Goal: Use online tool/utility: Utilize a website feature to perform a specific function

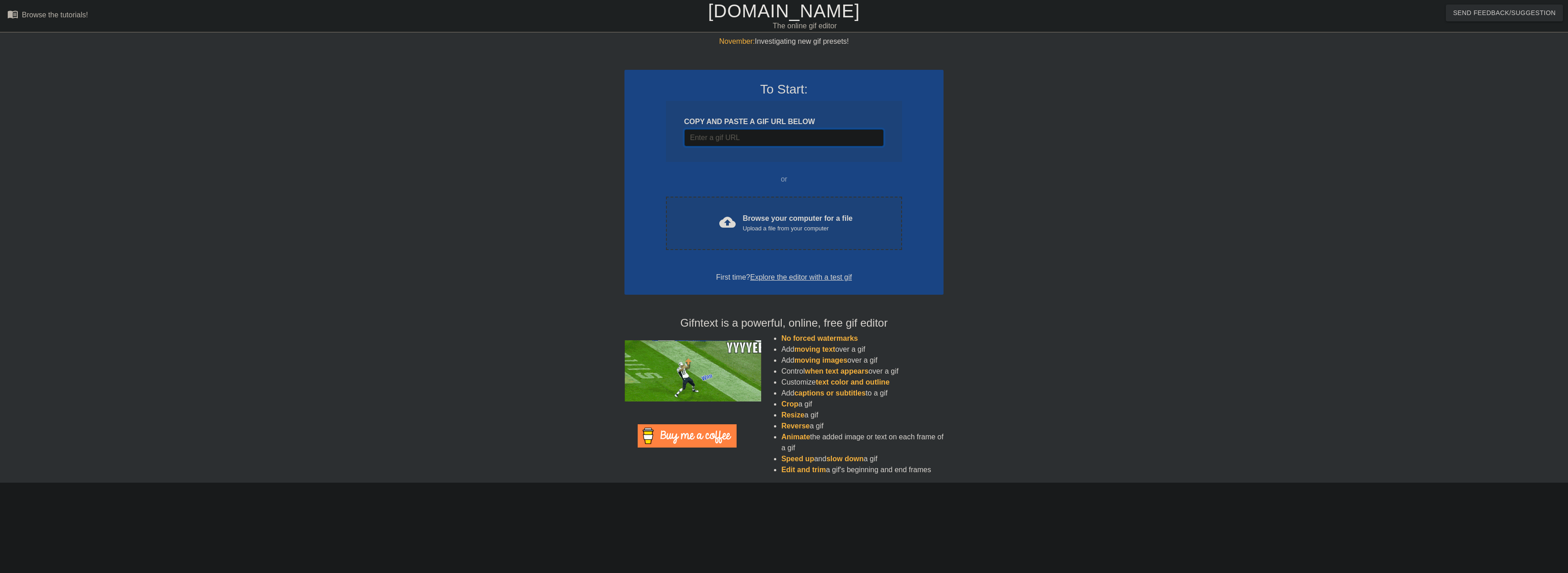
click at [763, 139] on input "Username" at bounding box center [784, 138] width 200 height 17
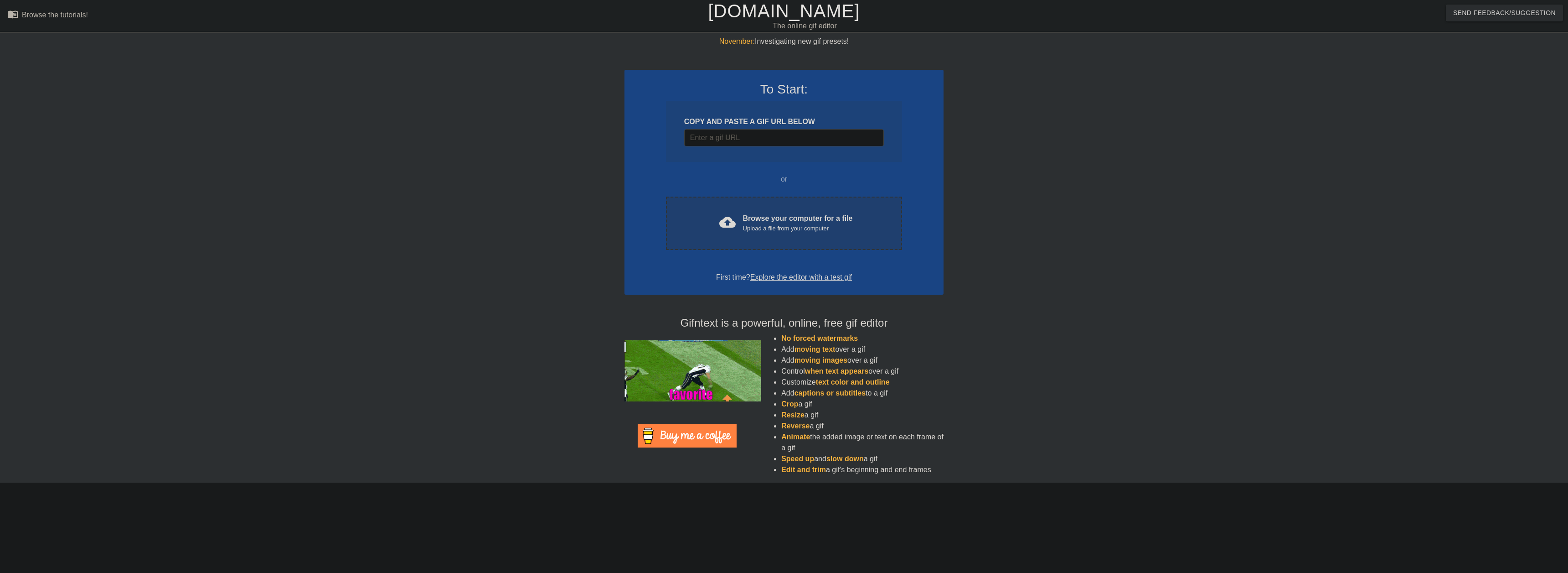
click at [784, 214] on div "Browse your computer for a file Upload a file from your computer" at bounding box center [798, 223] width 110 height 20
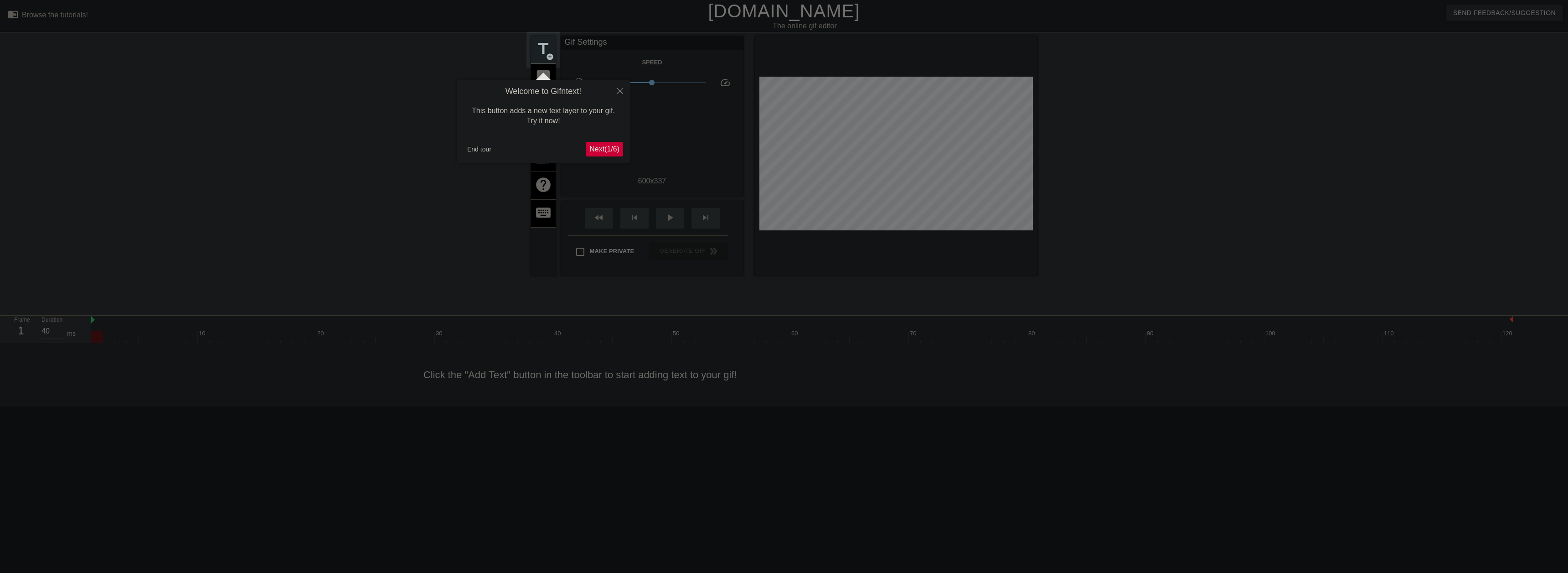
click at [611, 151] on span "Next ( 1 / 6 )" at bounding box center [604, 149] width 30 height 8
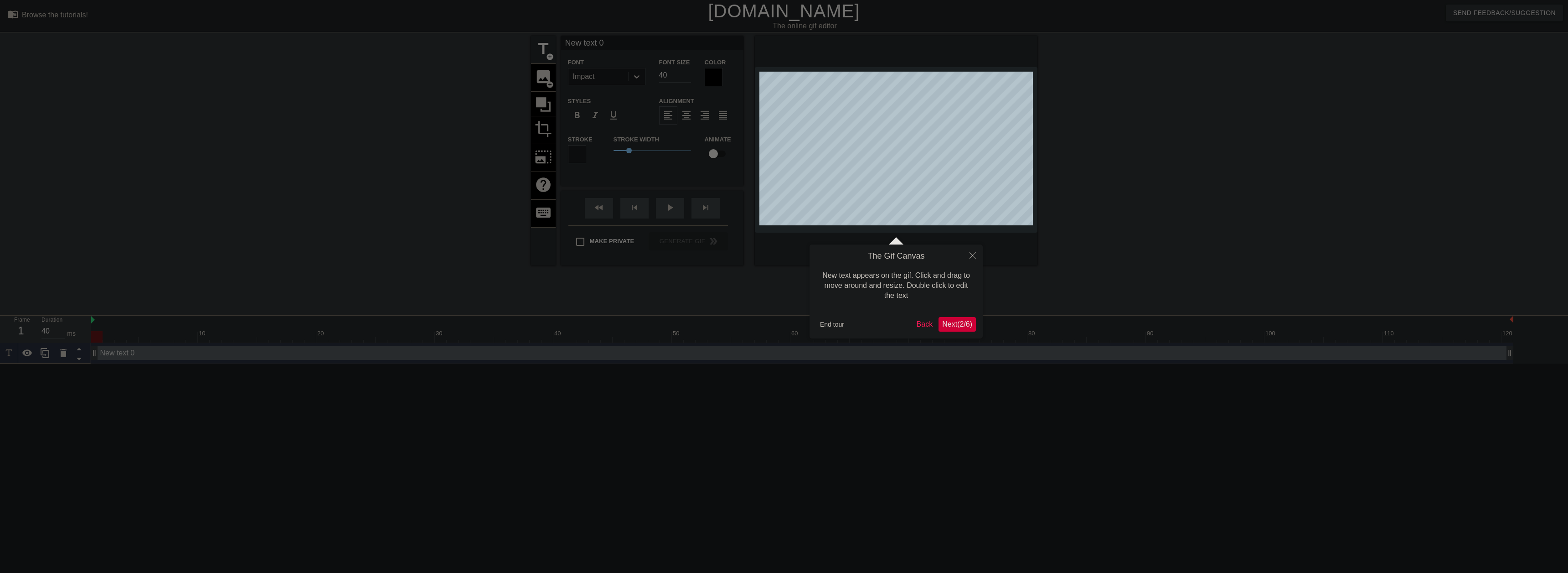
click at [956, 318] on button "Next ( 2 / 6 )" at bounding box center [957, 324] width 37 height 15
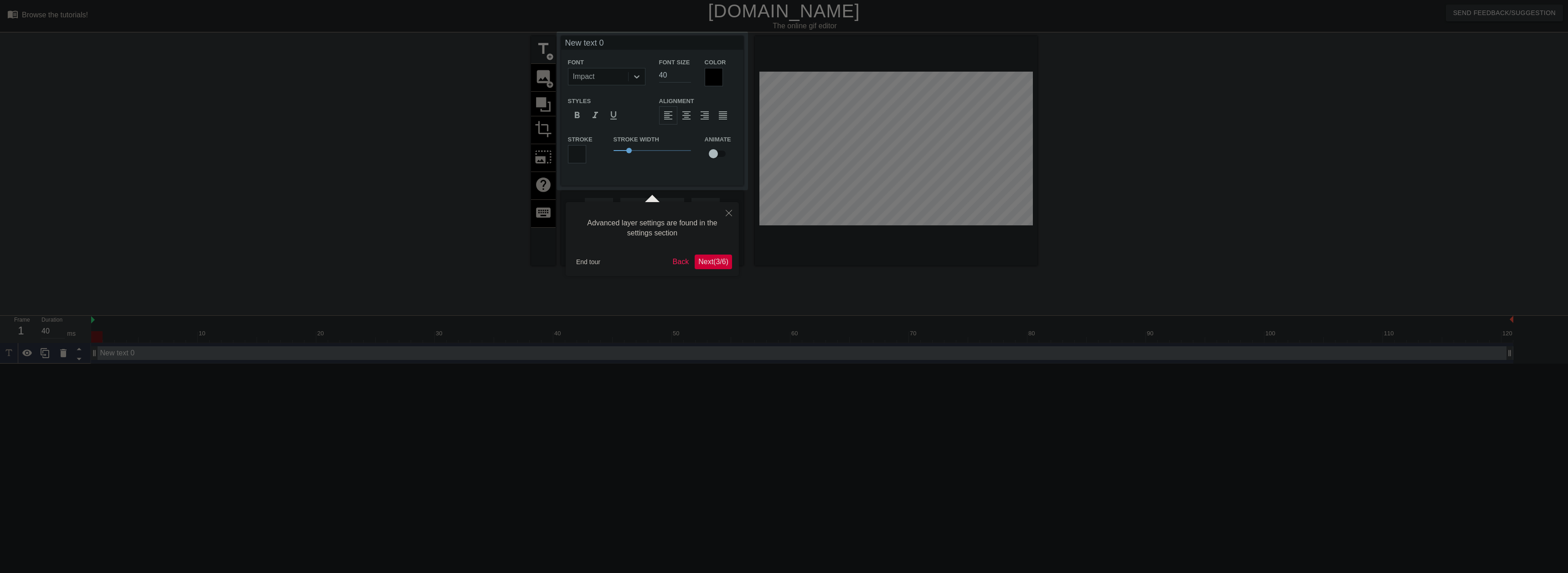
click at [723, 264] on span "Next ( 3 / 6 )" at bounding box center [713, 261] width 30 height 8
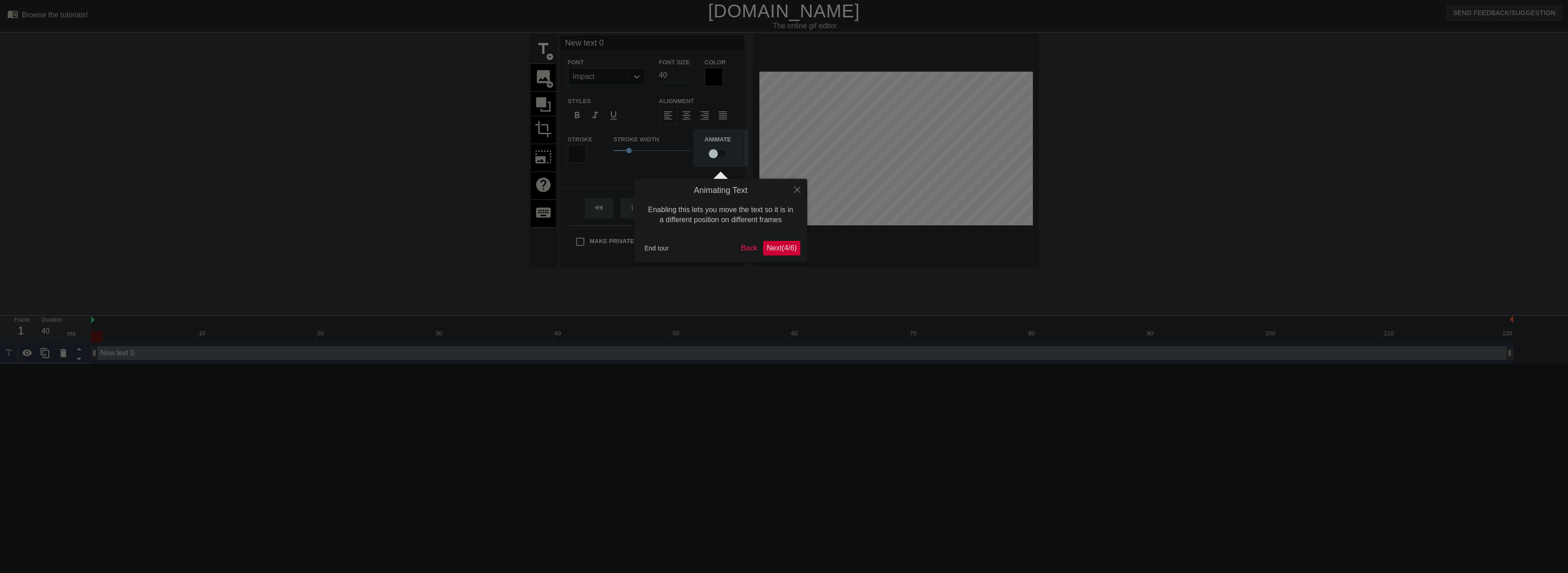
click at [801, 248] on div "Animating Text Enabling this lets you move the text so it is in a different pos…" at bounding box center [721, 220] width 173 height 83
click at [782, 248] on span "Next ( 4 / 6 )" at bounding box center [782, 248] width 30 height 8
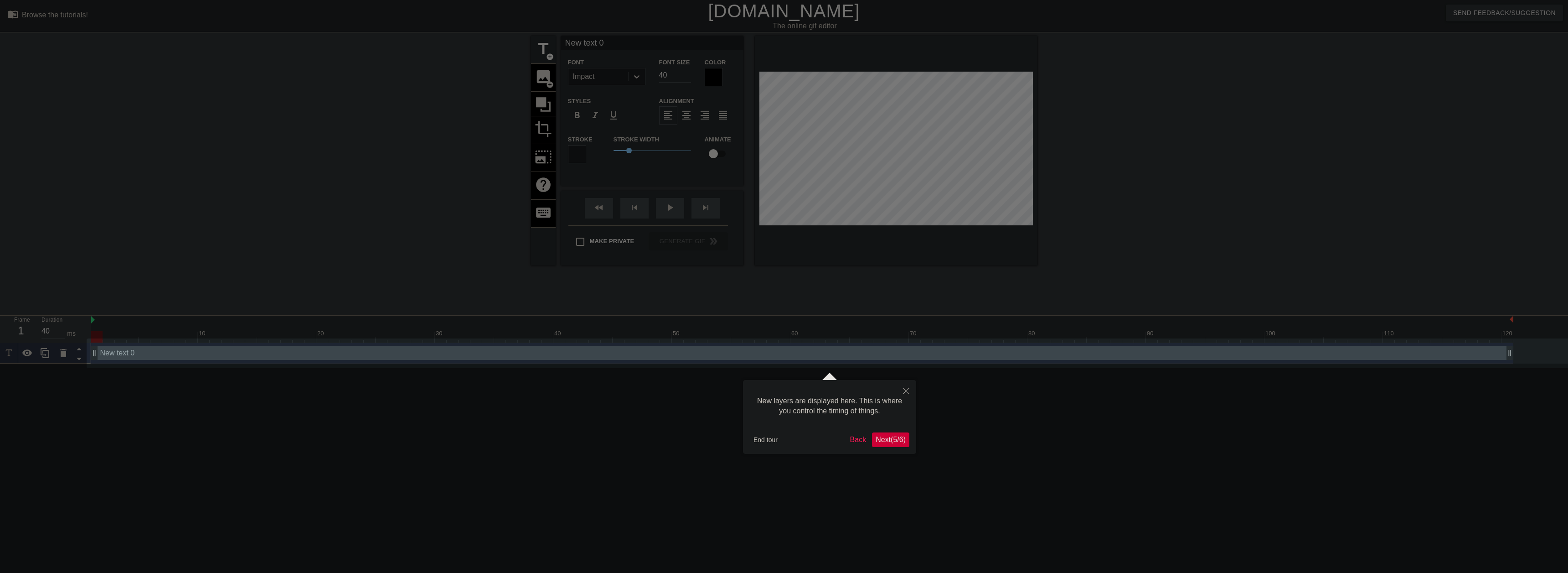
click at [897, 440] on span "Next ( 5 / 6 )" at bounding box center [891, 439] width 30 height 8
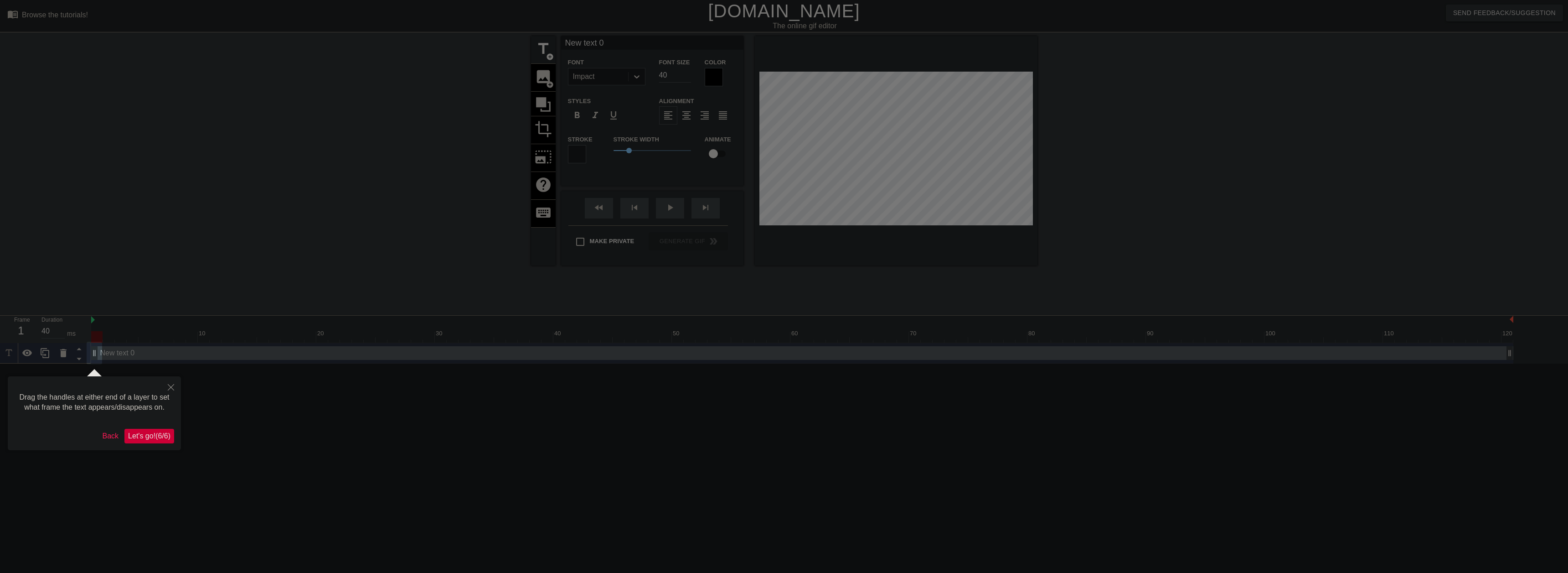
click at [141, 429] on button "Let's go! ( 6 / 6 )" at bounding box center [149, 436] width 50 height 15
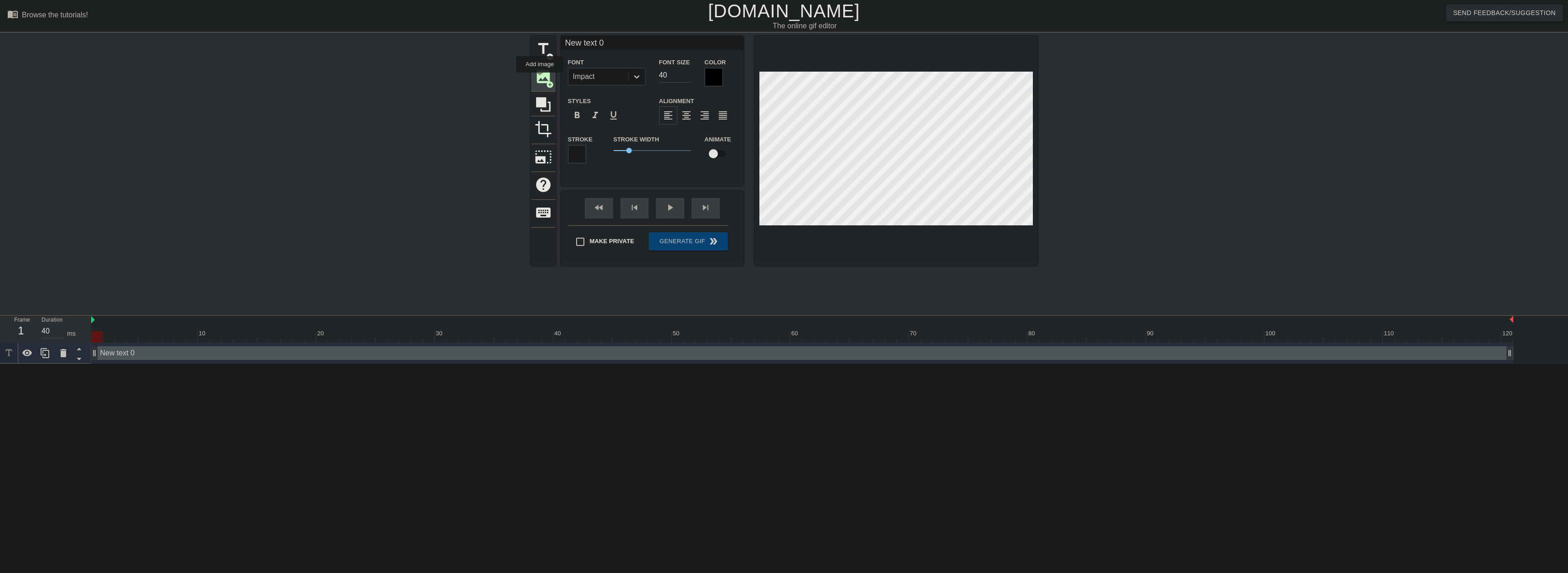
click at [540, 79] on span "image" at bounding box center [543, 77] width 17 height 17
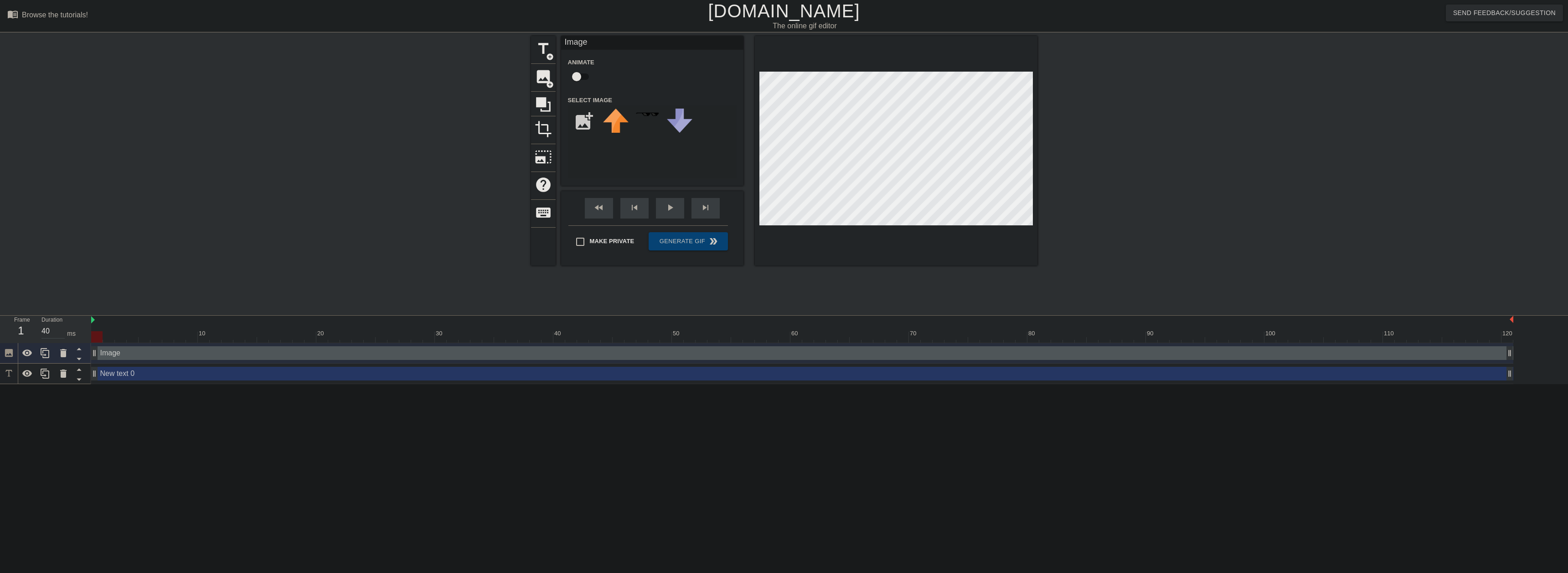
drag, startPoint x: 758, startPoint y: 133, endPoint x: 515, endPoint y: 177, distance: 247.0
click at [515, 177] on div at bounding box center [452, 172] width 137 height 273
click at [224, 355] on div "Image drag_handle drag_handle" at bounding box center [802, 353] width 1422 height 13
click at [66, 351] on icon at bounding box center [63, 353] width 6 height 8
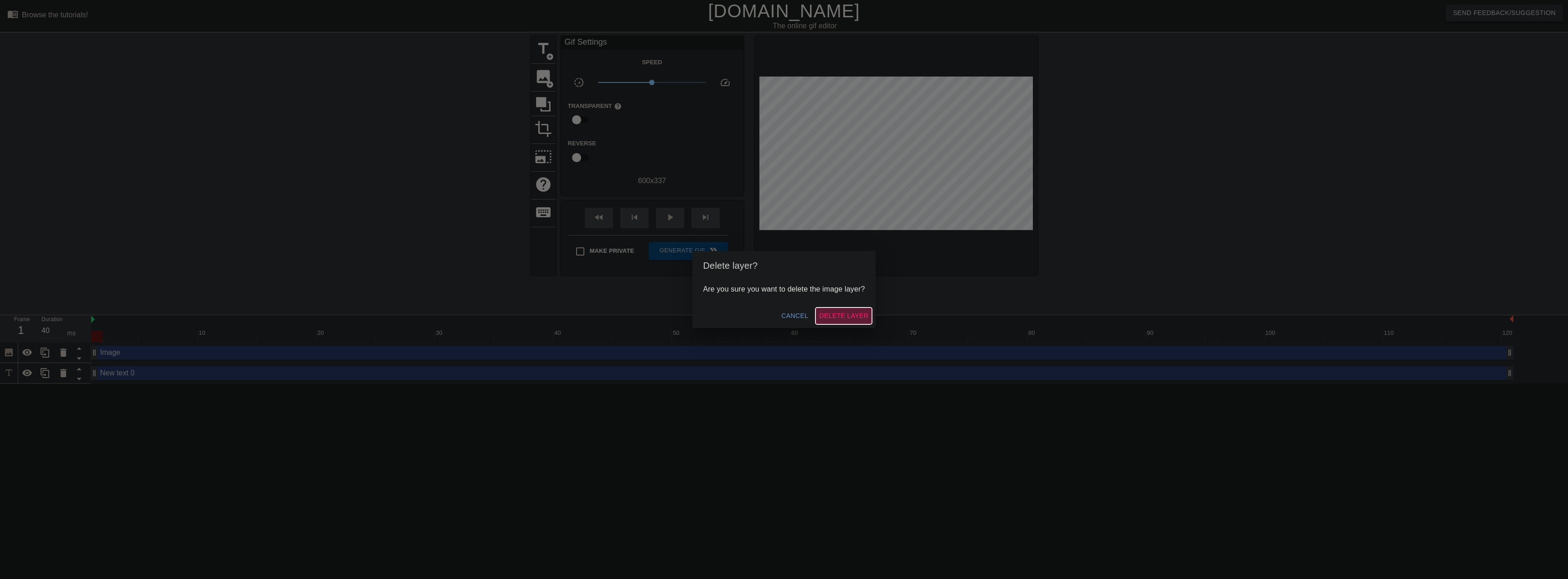
click at [854, 313] on span "Delete Layer" at bounding box center [844, 316] width 49 height 12
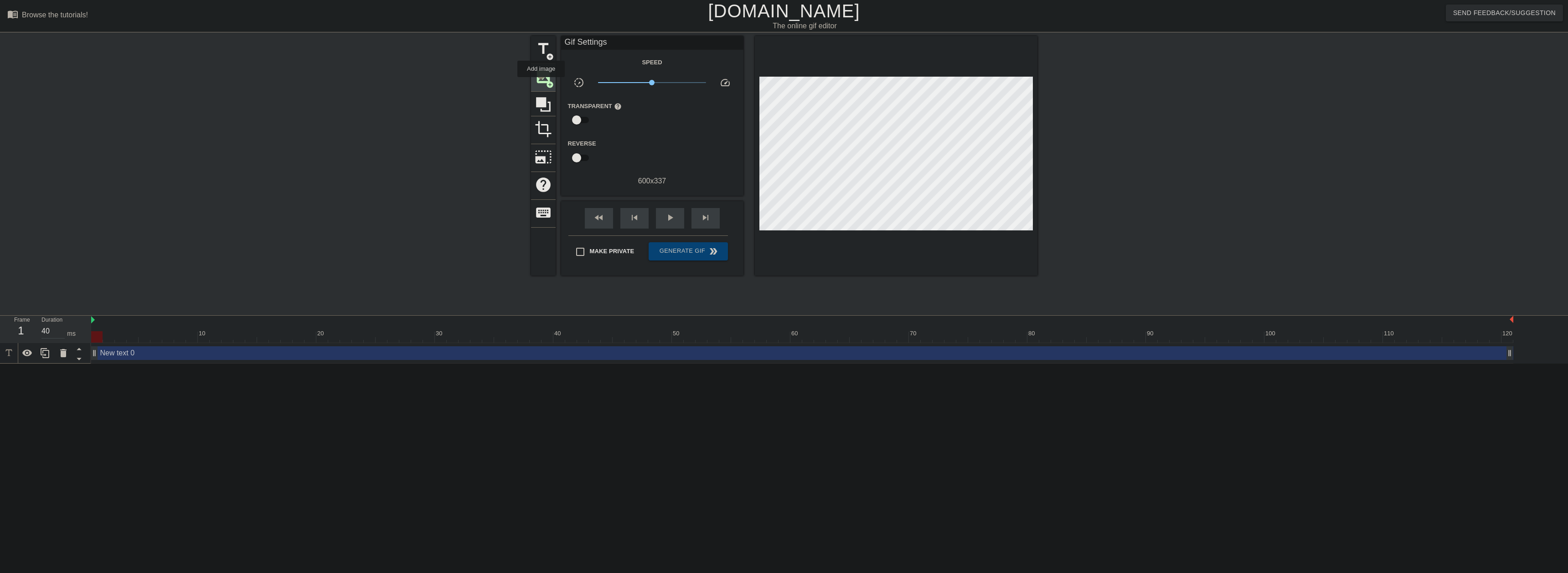
click at [541, 84] on span "image" at bounding box center [543, 77] width 17 height 17
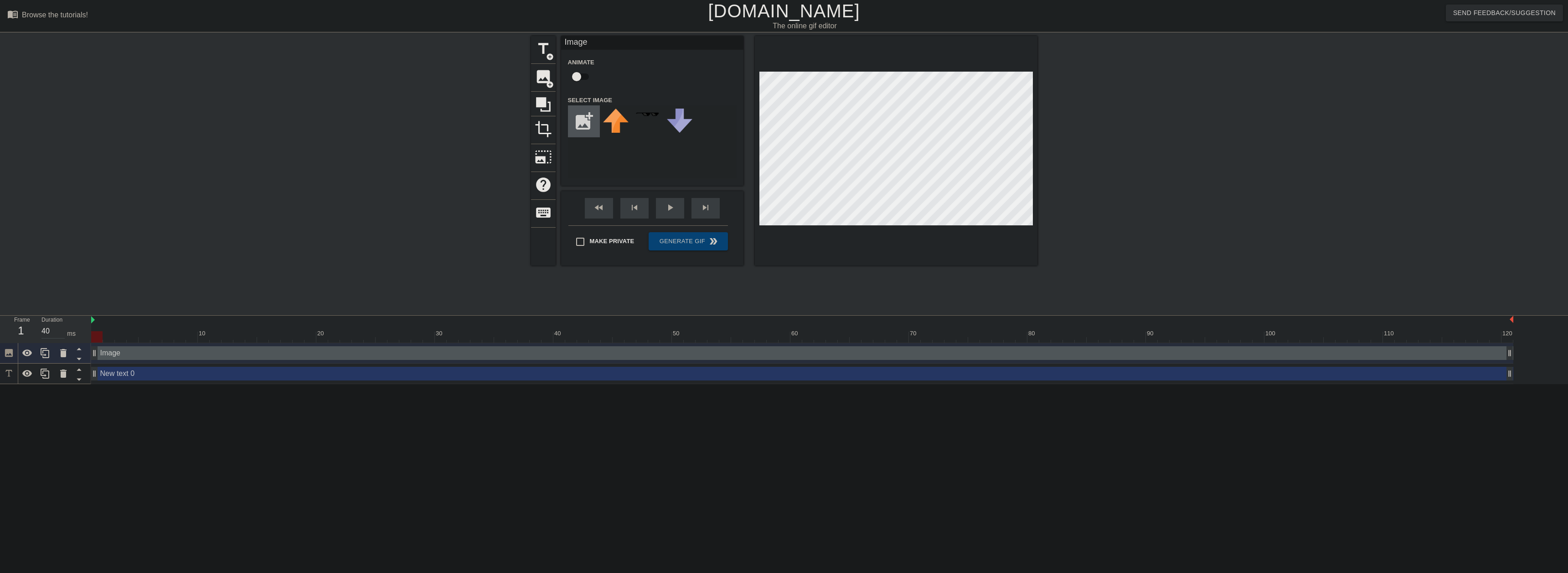
click at [584, 130] on input "file" at bounding box center [584, 121] width 31 height 31
click at [583, 119] on input "file" at bounding box center [584, 121] width 31 height 31
type input "C:\fakepath\6128f8d3e3a15c00041a8e3d.png"
click at [612, 117] on img at bounding box center [616, 114] width 26 height 13
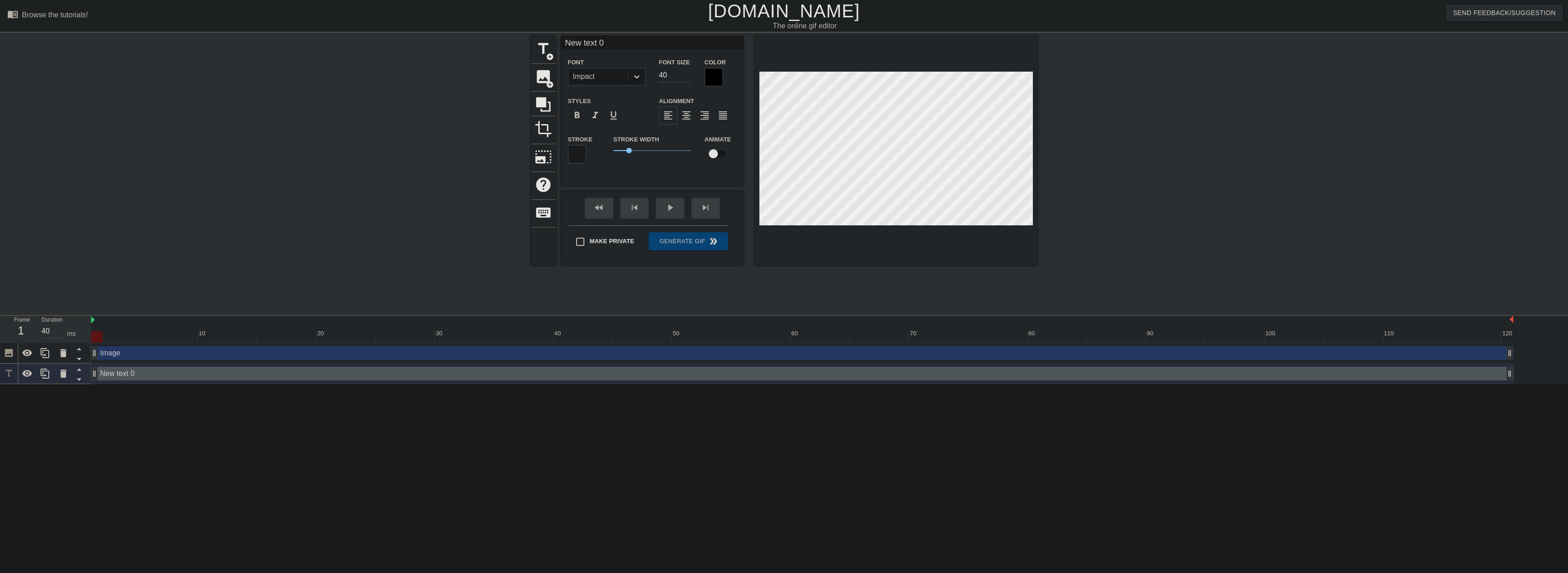
click at [150, 379] on div "New text 0 drag_handle drag_handle" at bounding box center [802, 373] width 1422 height 13
click at [135, 362] on div "Image drag_handle drag_handle" at bounding box center [802, 353] width 1422 height 21
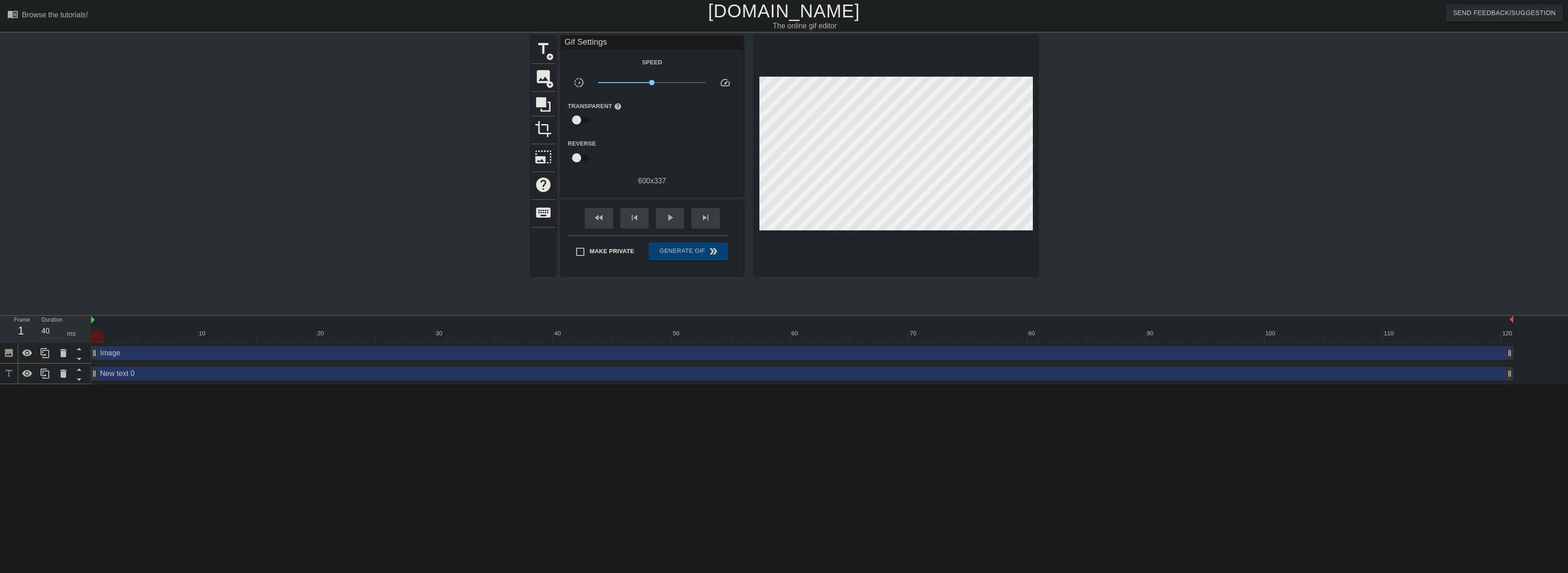
drag, startPoint x: 141, startPoint y: 376, endPoint x: 123, endPoint y: 376, distance: 18.0
click at [139, 376] on div "New text 0 drag_handle drag_handle" at bounding box center [802, 373] width 1422 height 13
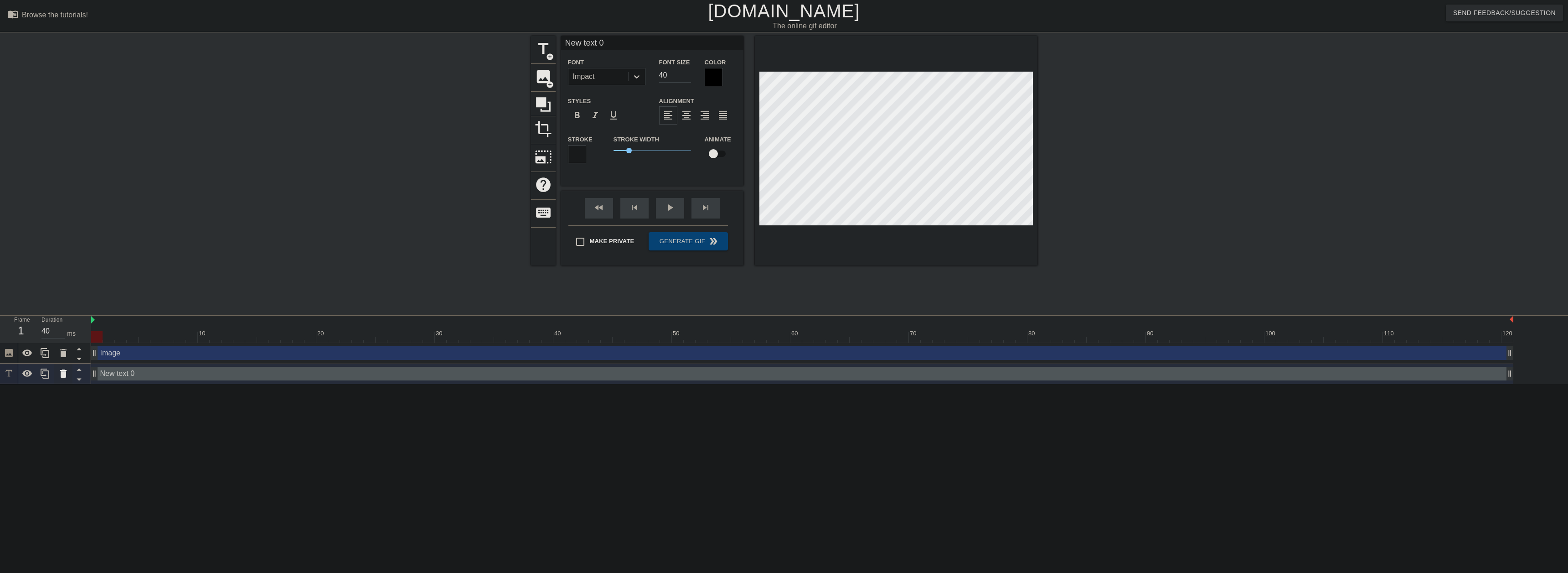
click at [61, 376] on icon at bounding box center [63, 373] width 6 height 8
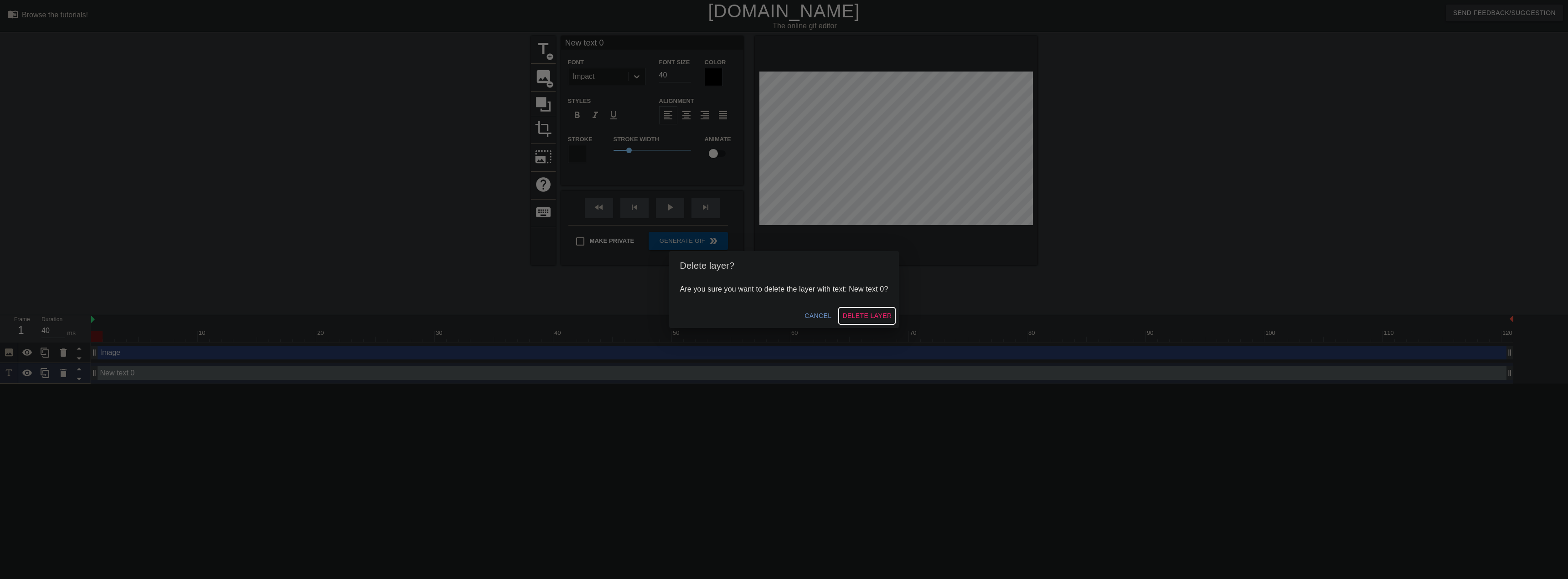
click at [886, 311] on span "Delete Layer" at bounding box center [867, 316] width 49 height 12
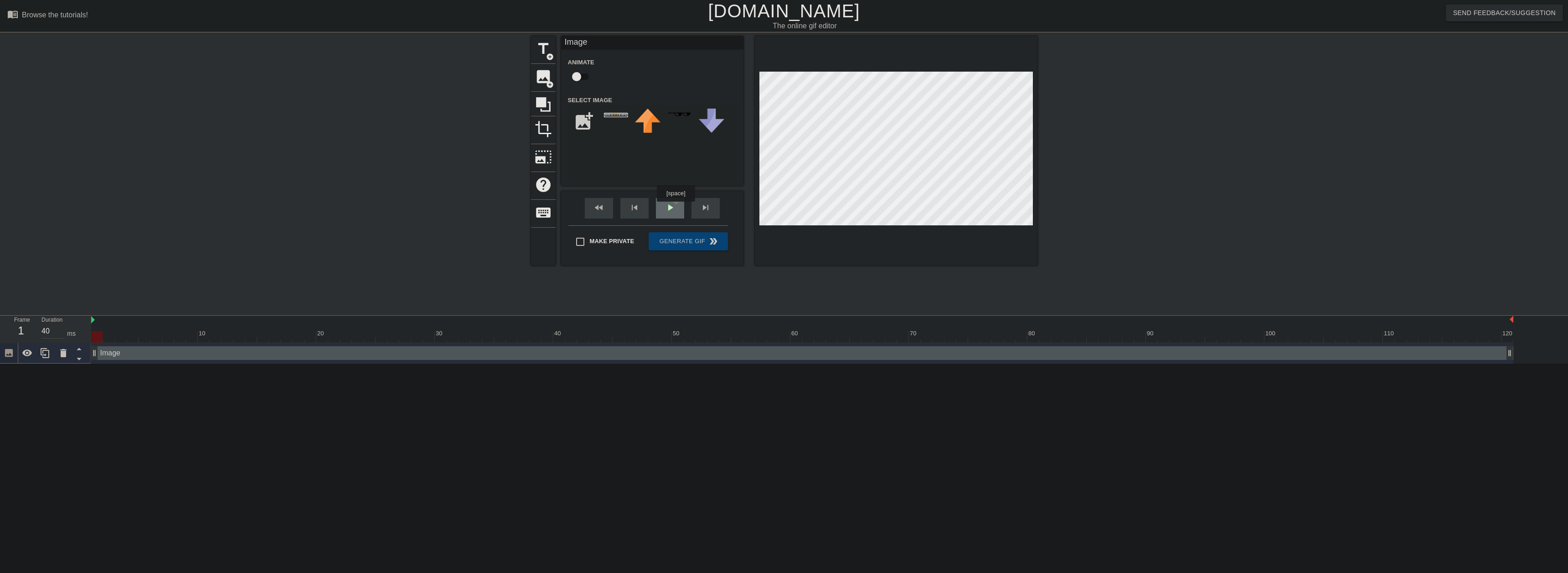
click at [675, 208] on div "play_arrow" at bounding box center [670, 208] width 28 height 21
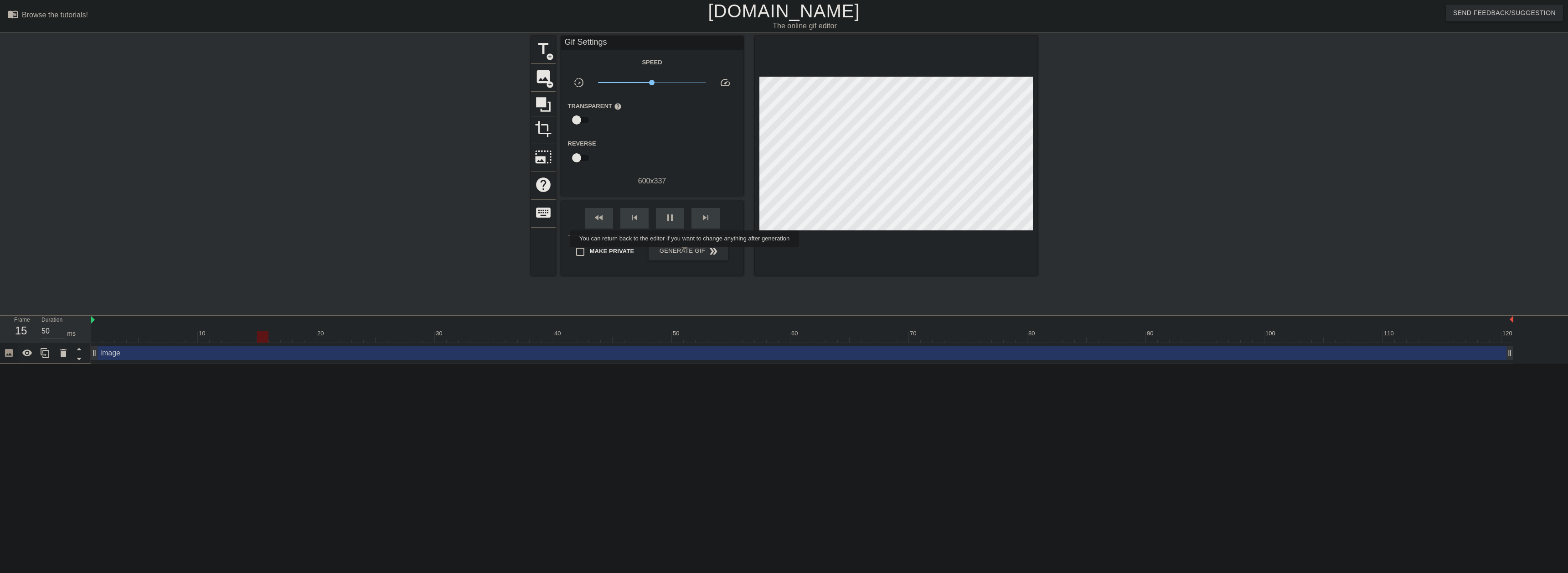
type input "40"
click at [685, 253] on span "Generate Gif double_arrow" at bounding box center [688, 251] width 72 height 11
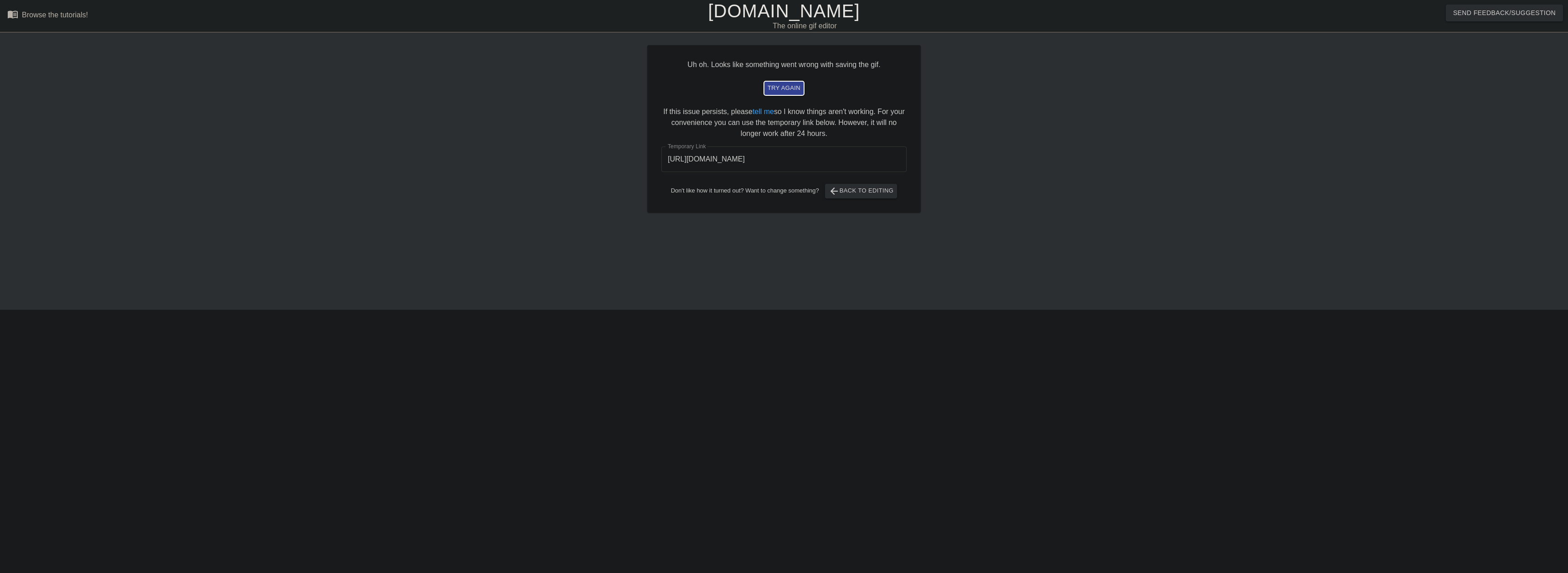
click at [796, 90] on span "try again" at bounding box center [784, 88] width 33 height 10
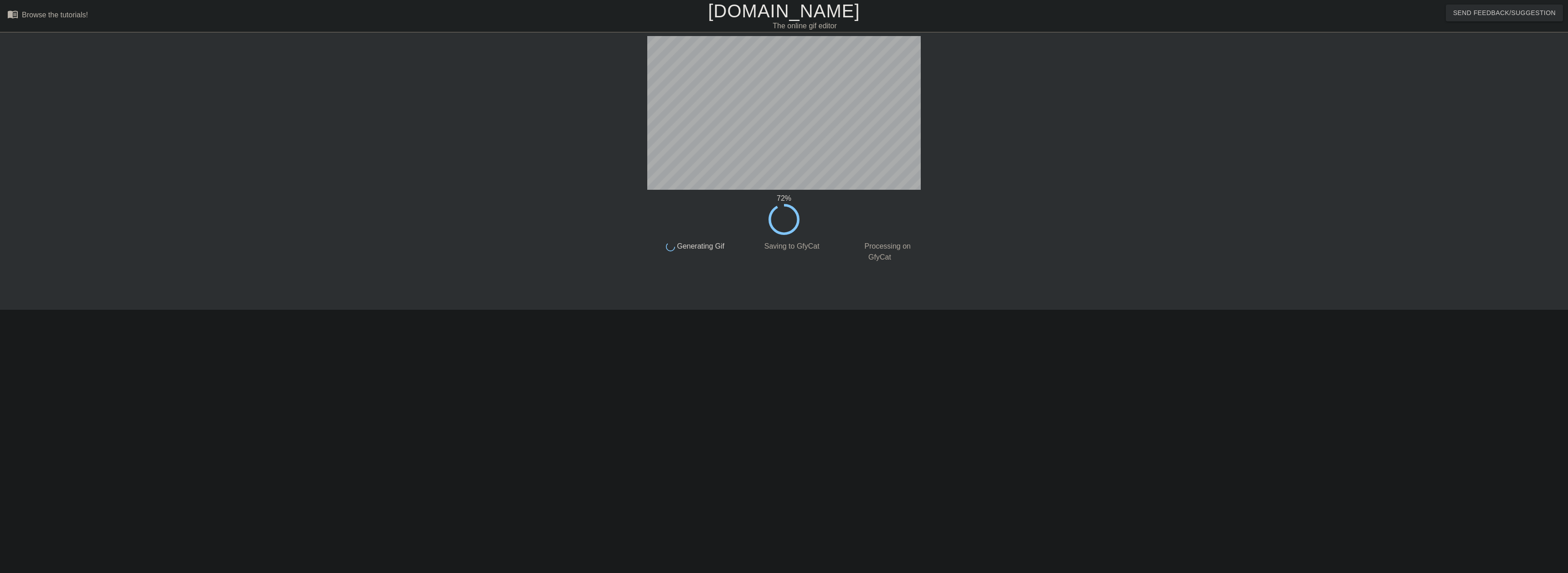
click at [1057, 235] on div at bounding box center [1000, 172] width 137 height 273
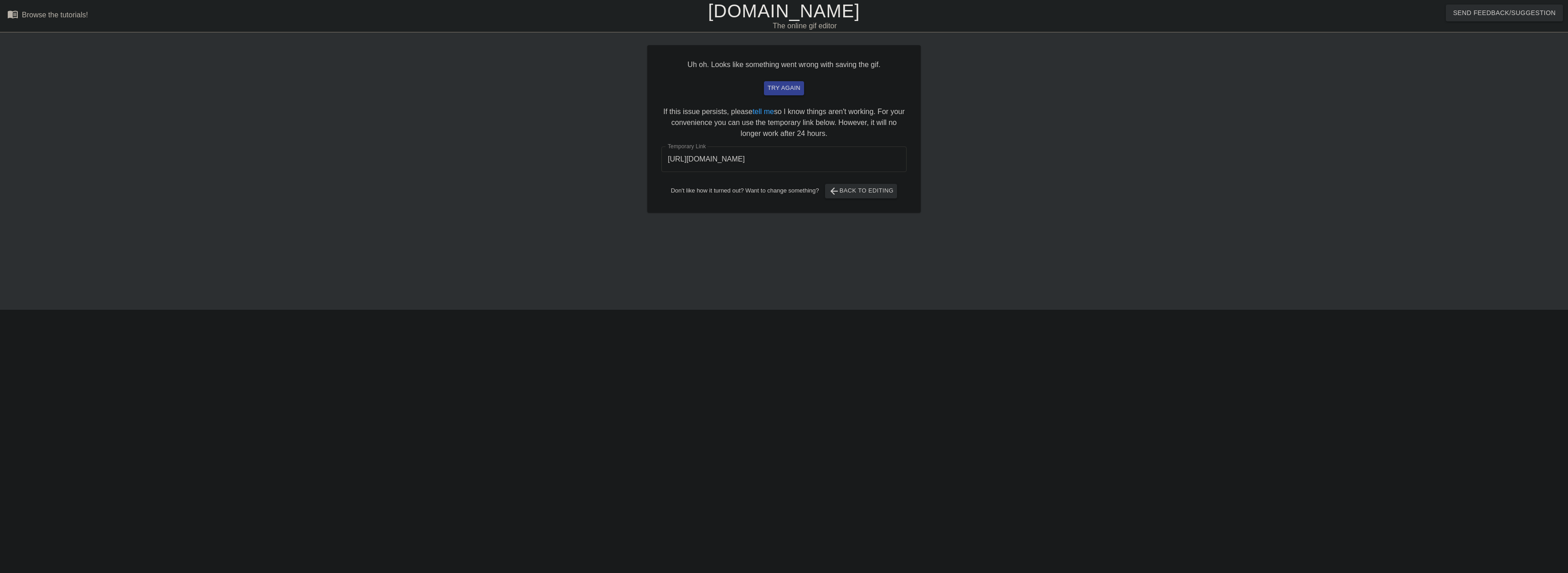
click at [786, 159] on input "[URL][DOMAIN_NAME]" at bounding box center [784, 159] width 245 height 26
